Goal: Use online tool/utility: Utilize a website feature to perform a specific function

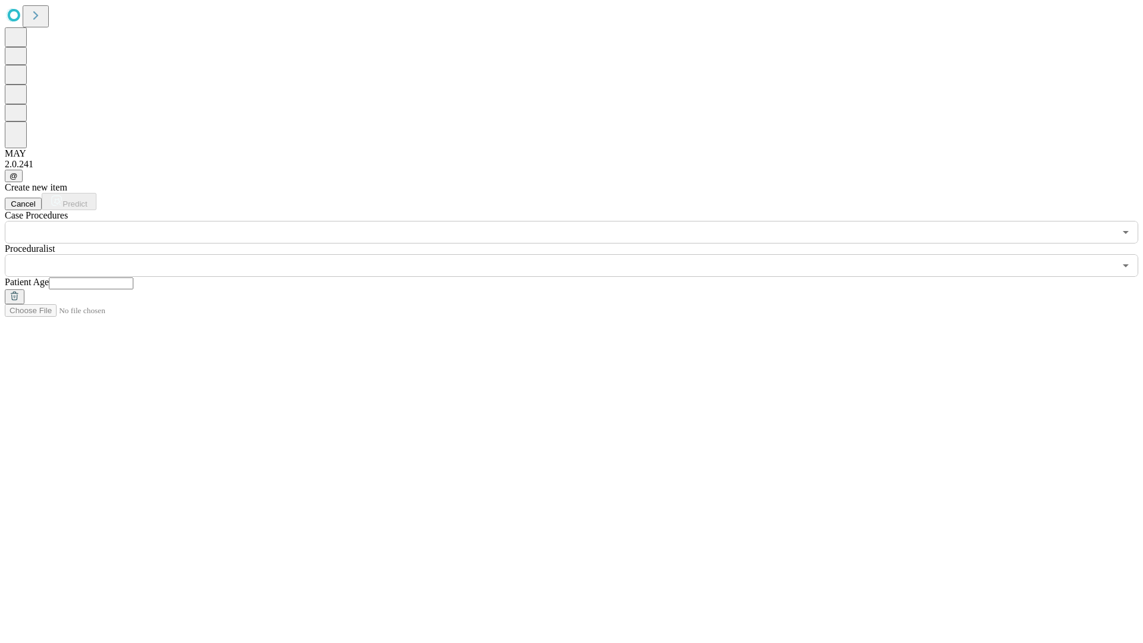
click at [133, 277] on input "text" at bounding box center [91, 283] width 85 height 12
type input "**"
click at [580, 254] on input "text" at bounding box center [560, 265] width 1110 height 23
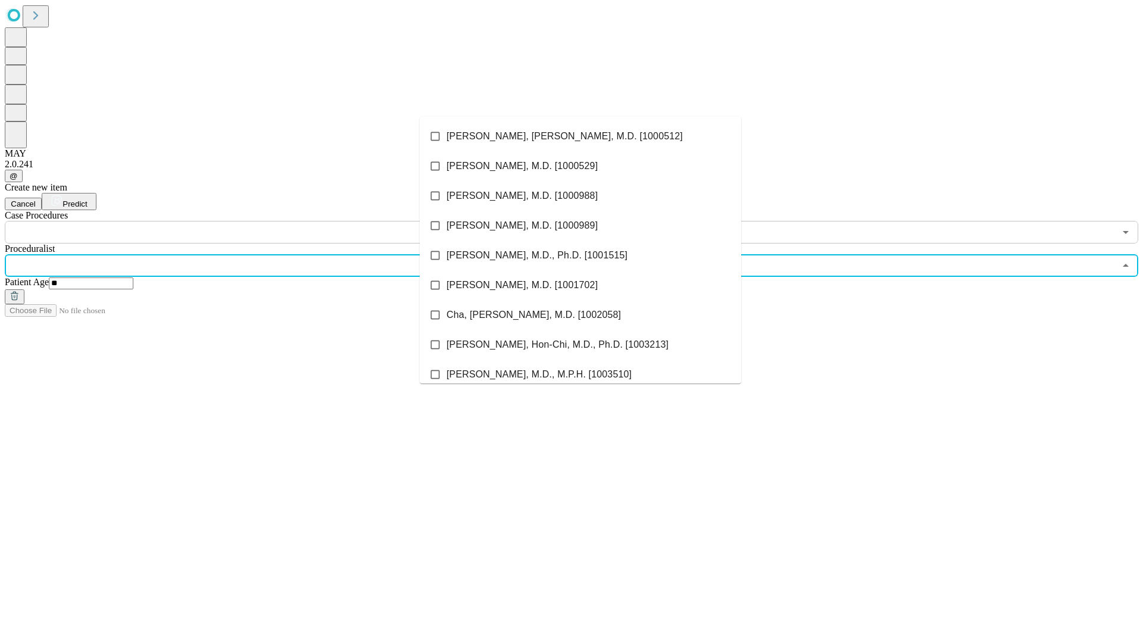
click at [580, 136] on li "[PERSON_NAME], [PERSON_NAME], M.D. [1000512]" at bounding box center [580, 136] width 321 height 30
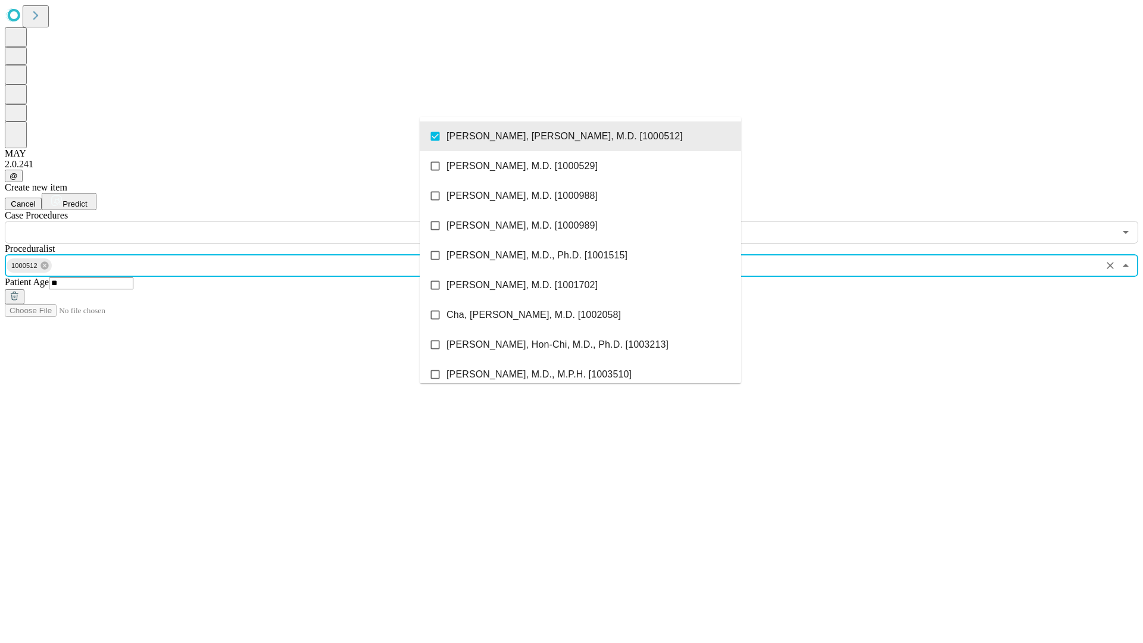
click at [250, 221] on input "text" at bounding box center [560, 232] width 1110 height 23
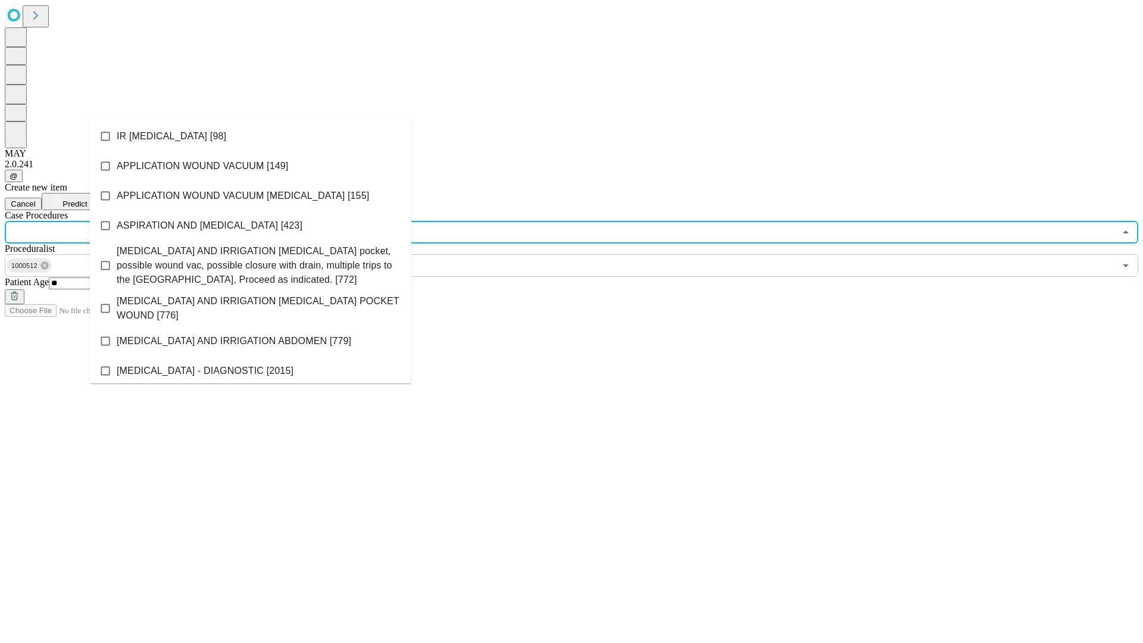
click at [251, 136] on li "IR [MEDICAL_DATA] [98]" at bounding box center [250, 136] width 321 height 30
click at [87, 199] on span "Predict" at bounding box center [74, 203] width 24 height 9
